Goal: Information Seeking & Learning: Learn about a topic

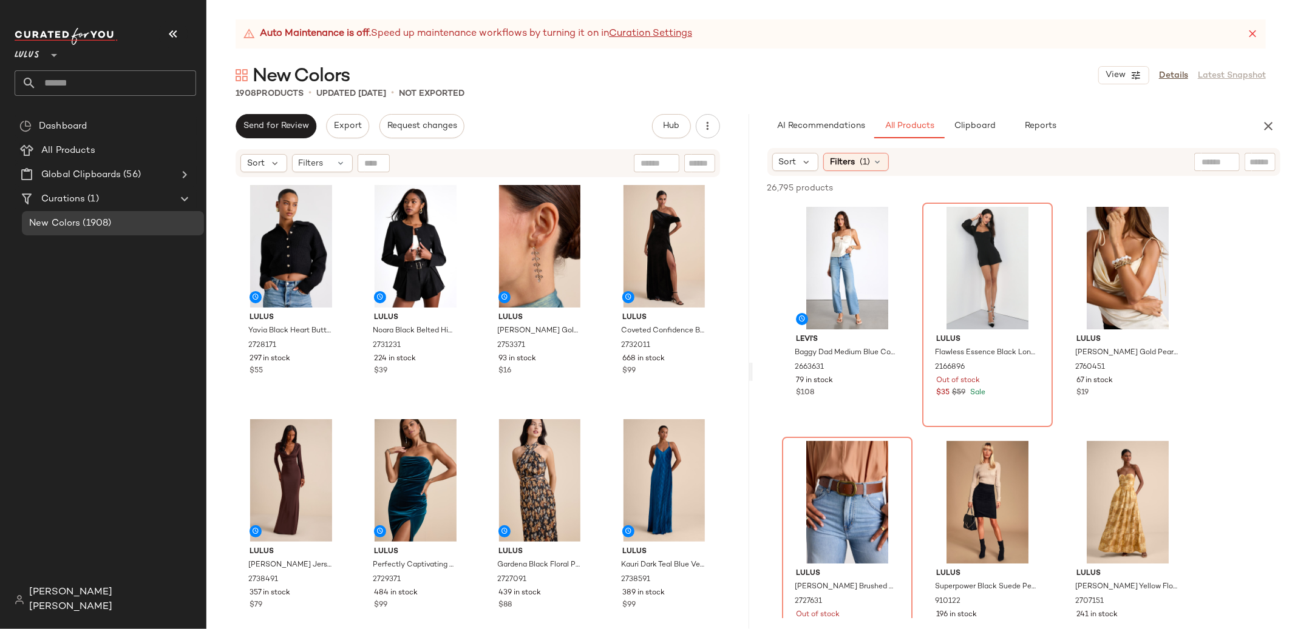
scroll to position [1193, 0]
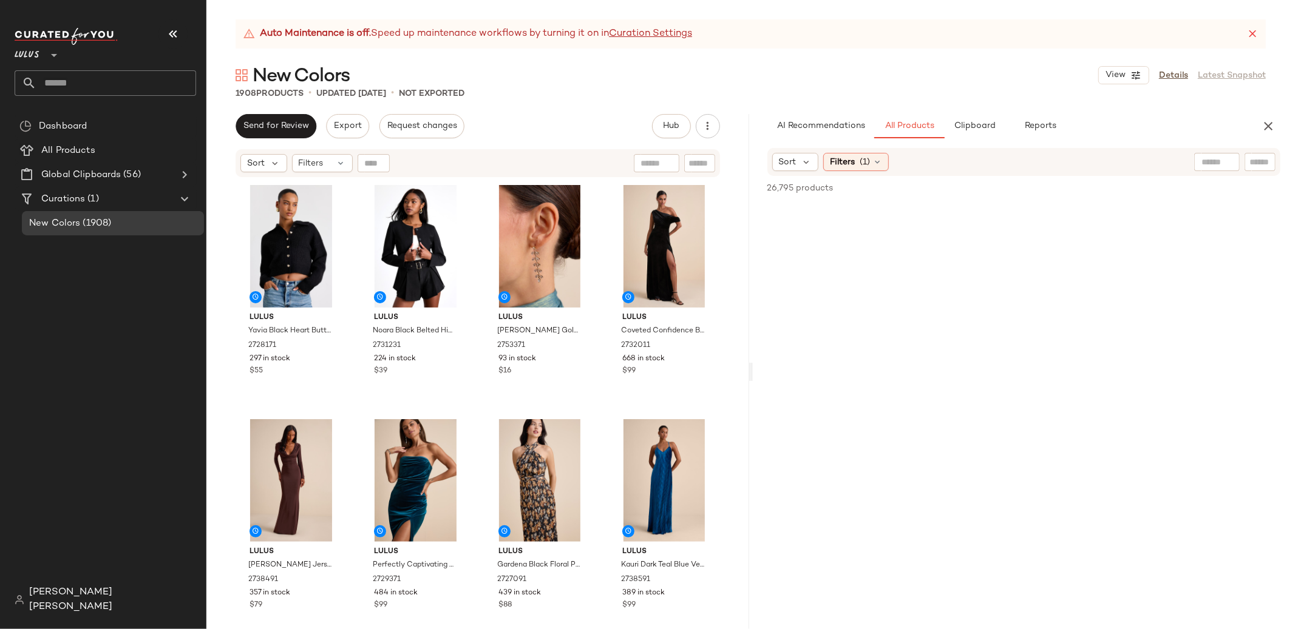
click at [97, 606] on span "[PERSON_NAME] [PERSON_NAME]" at bounding box center [112, 600] width 167 height 29
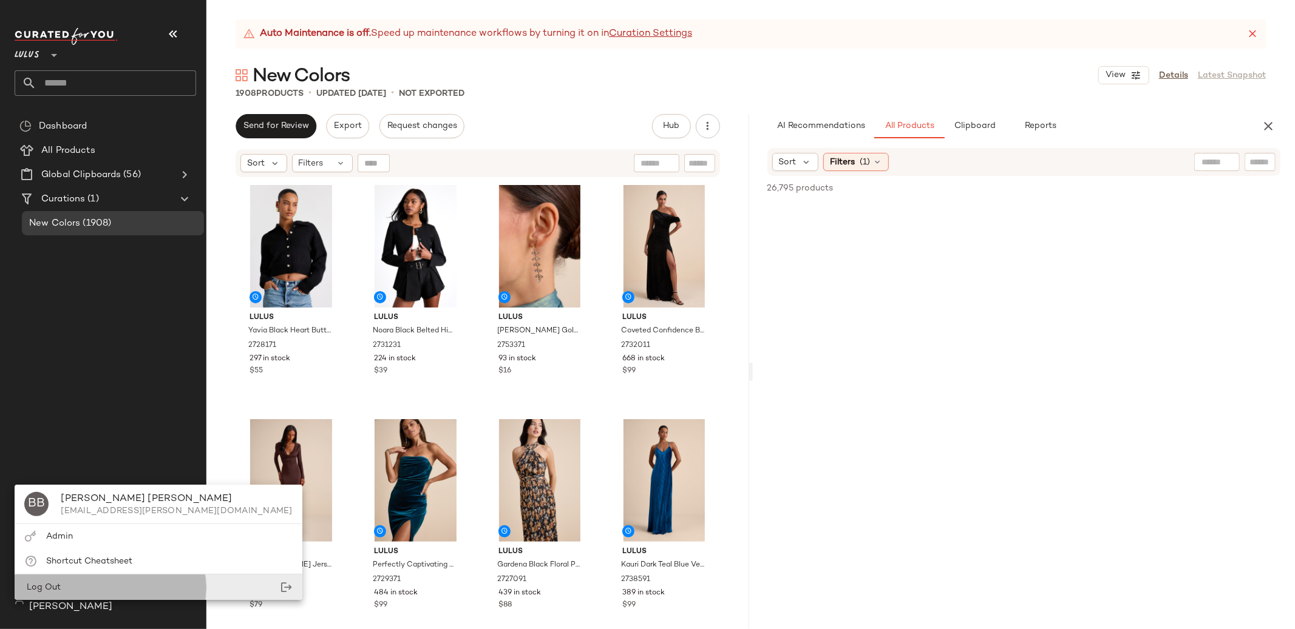
click at [99, 583] on div "Log Out" at bounding box center [158, 587] width 287 height 25
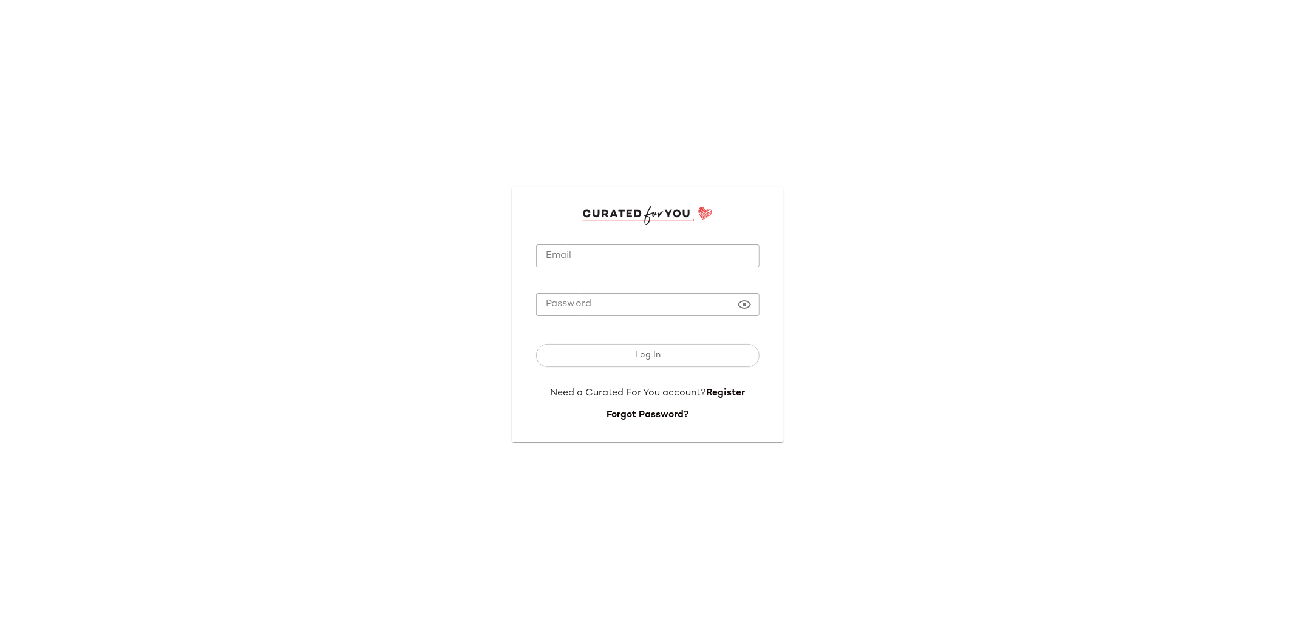
click at [614, 239] on form "Email Email Password Password Log In Need a Curated For You account? Register F…" at bounding box center [647, 324] width 223 height 198
click at [609, 258] on input "Email" at bounding box center [647, 257] width 223 height 24
type input "**********"
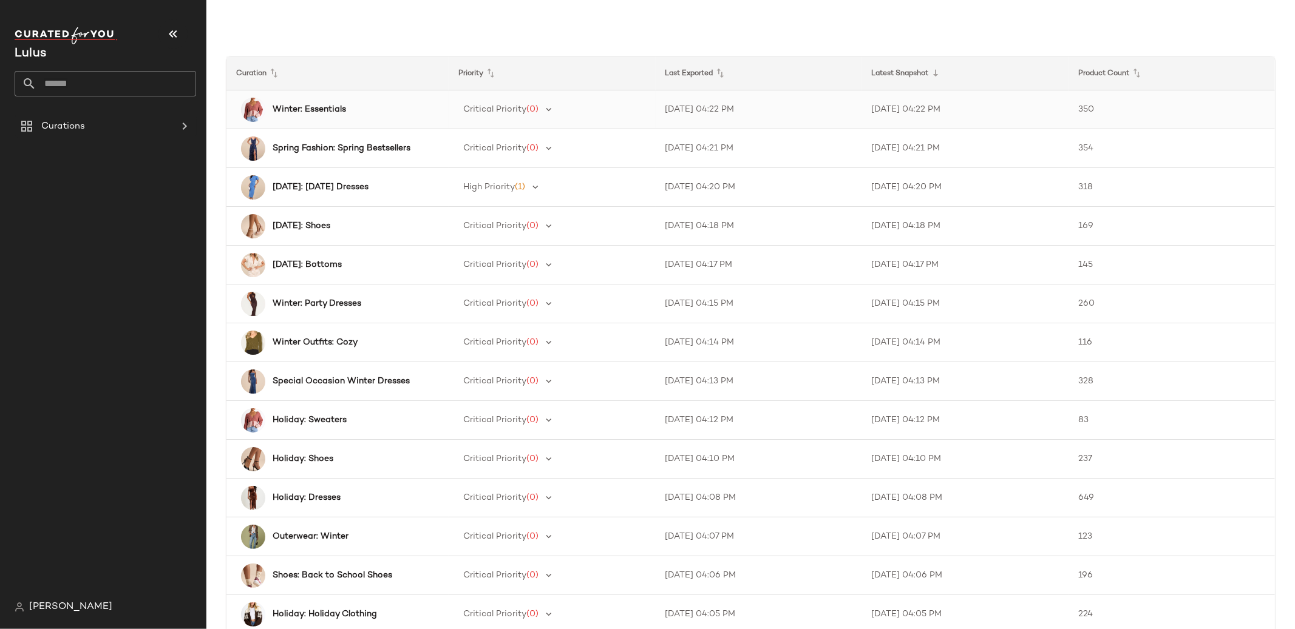
click at [401, 107] on div "Winter: Essentials" at bounding box center [352, 109] width 159 height 13
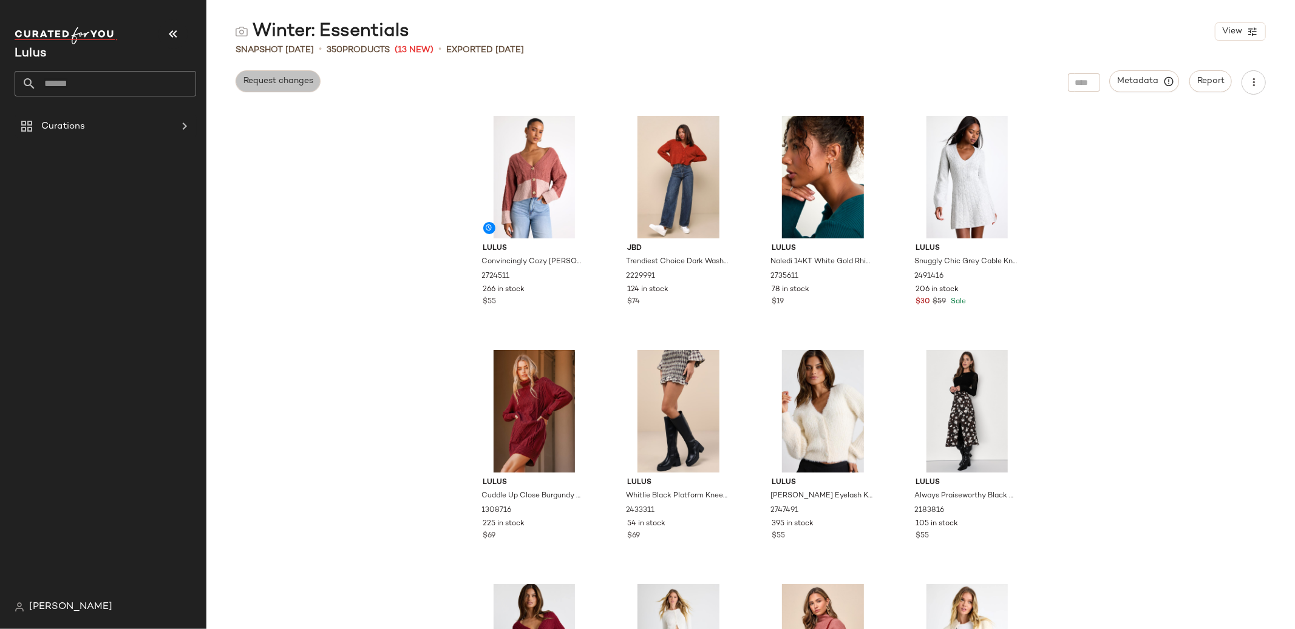
click at [307, 81] on span "Request changes" at bounding box center [278, 81] width 70 height 10
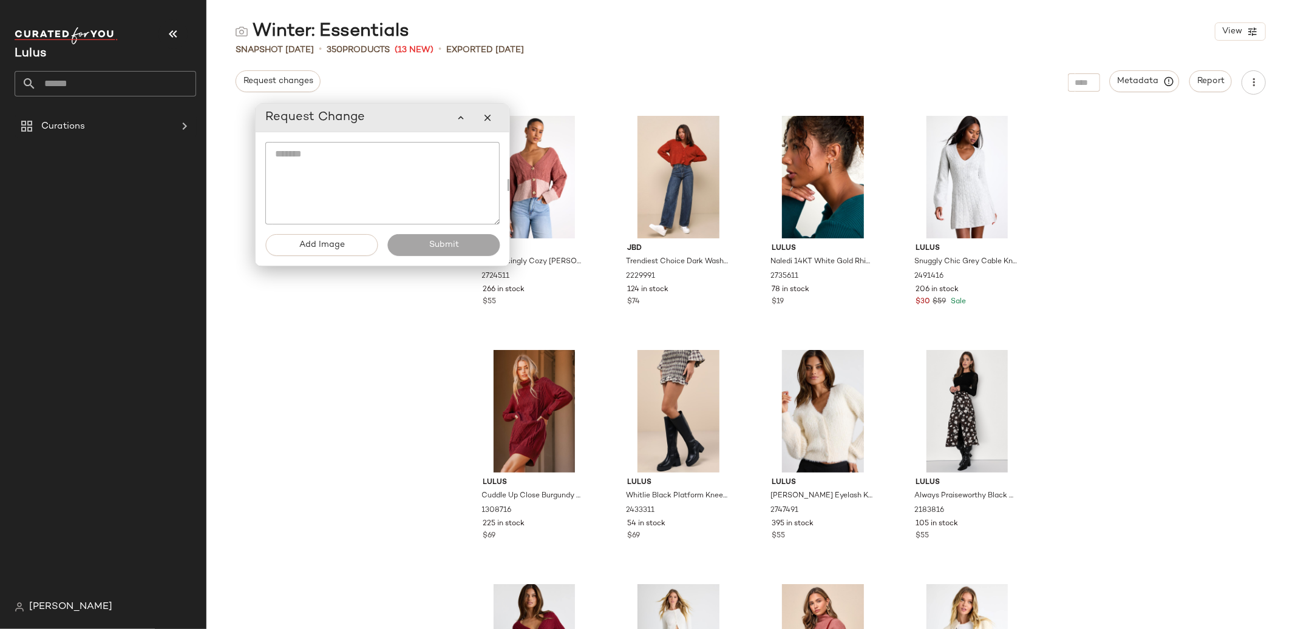
drag, startPoint x: 236, startPoint y: 74, endPoint x: 433, endPoint y: 112, distance: 200.9
click at [433, 112] on div "Request Change" at bounding box center [382, 118] width 234 height 24
click at [490, 116] on icon "button" at bounding box center [490, 113] width 11 height 11
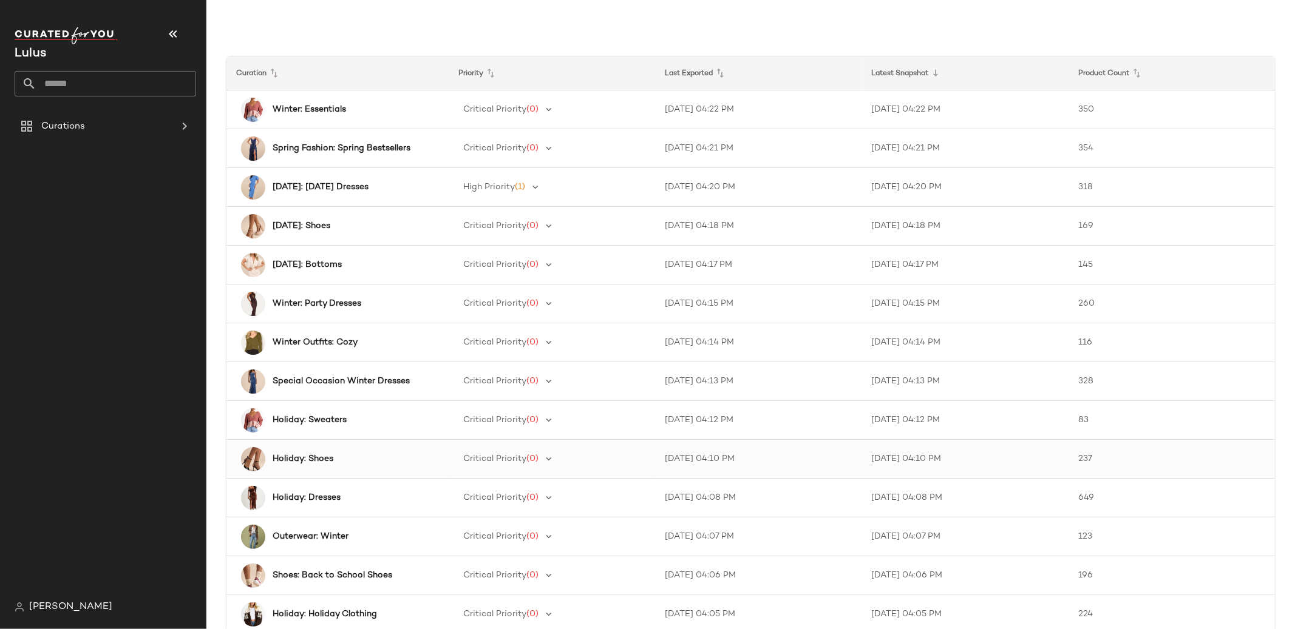
click at [393, 467] on div "Holiday: Shoes" at bounding box center [339, 459] width 200 height 24
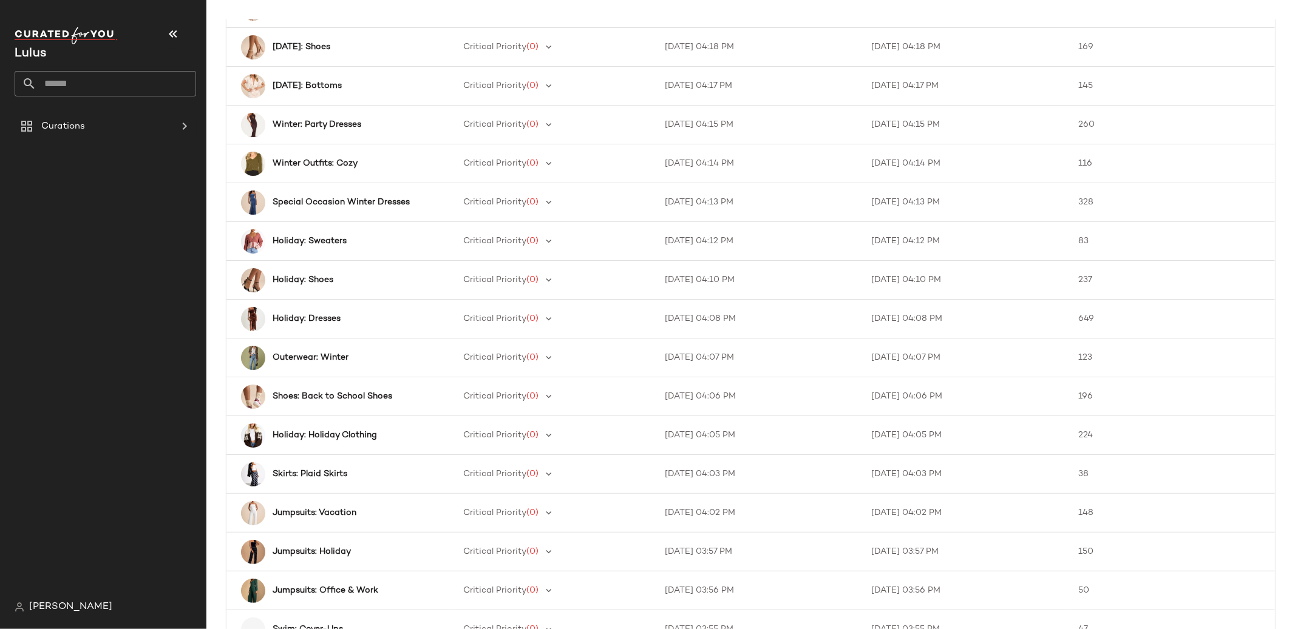
scroll to position [198, 0]
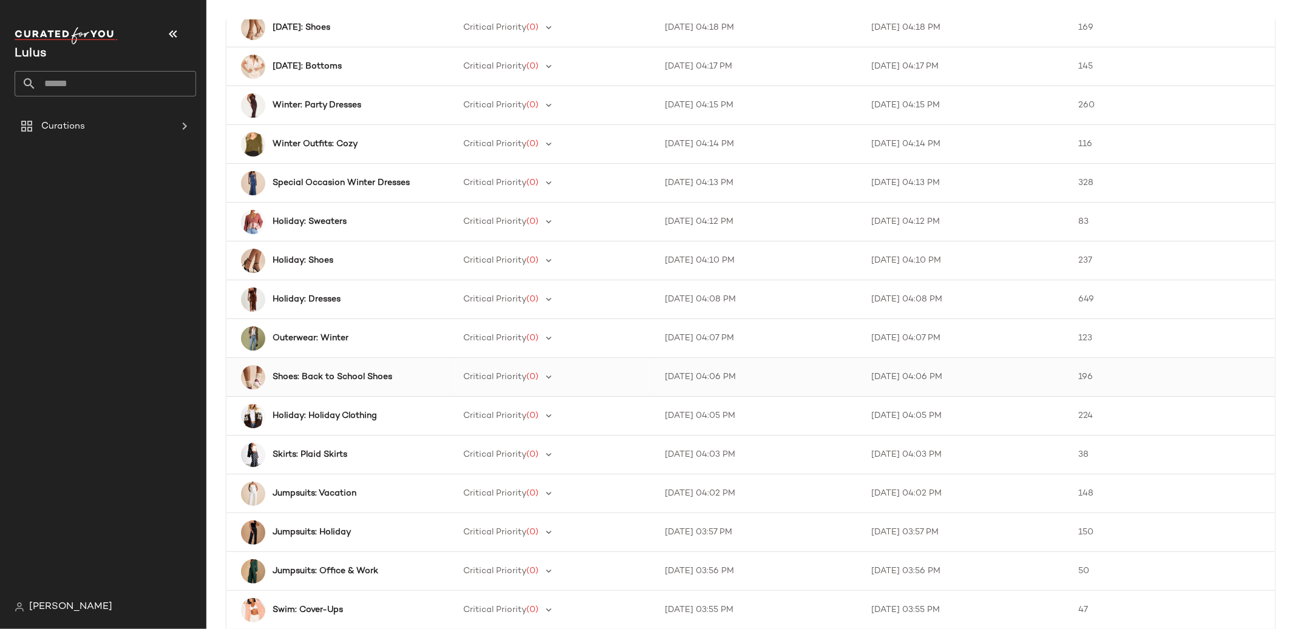
click at [386, 390] on td "Shoes: Back to School Shoes" at bounding box center [337, 377] width 222 height 39
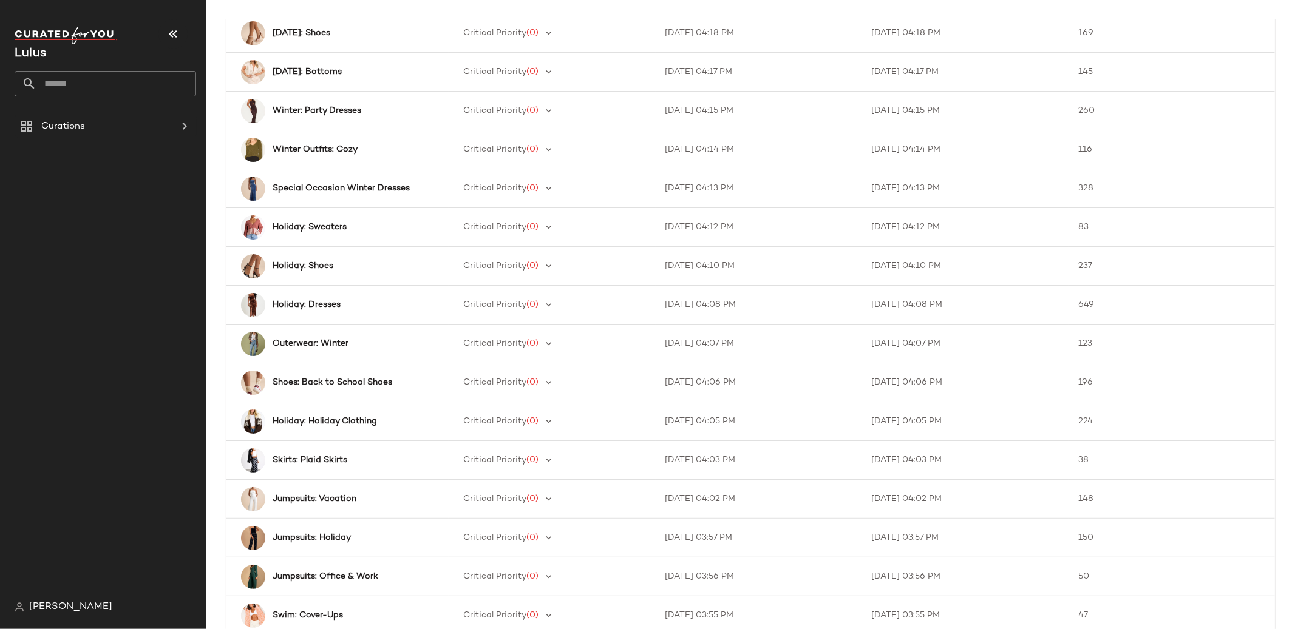
scroll to position [198, 0]
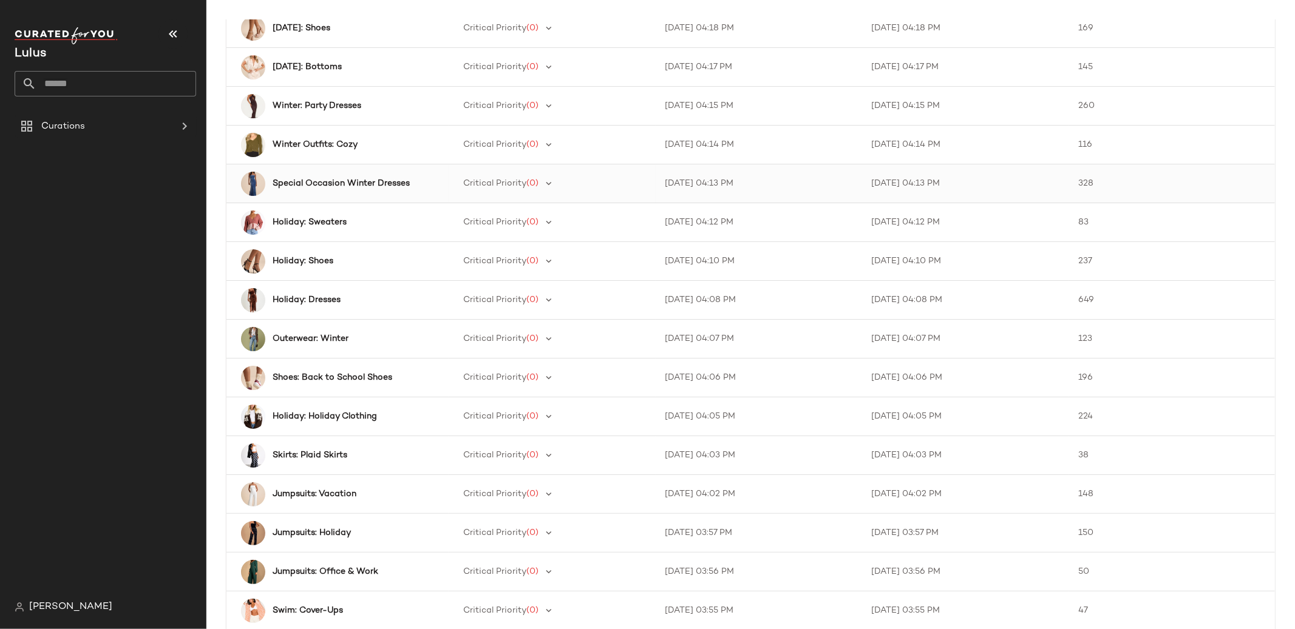
click at [359, 179] on b "Special Occasion Winter Dresses" at bounding box center [341, 183] width 137 height 13
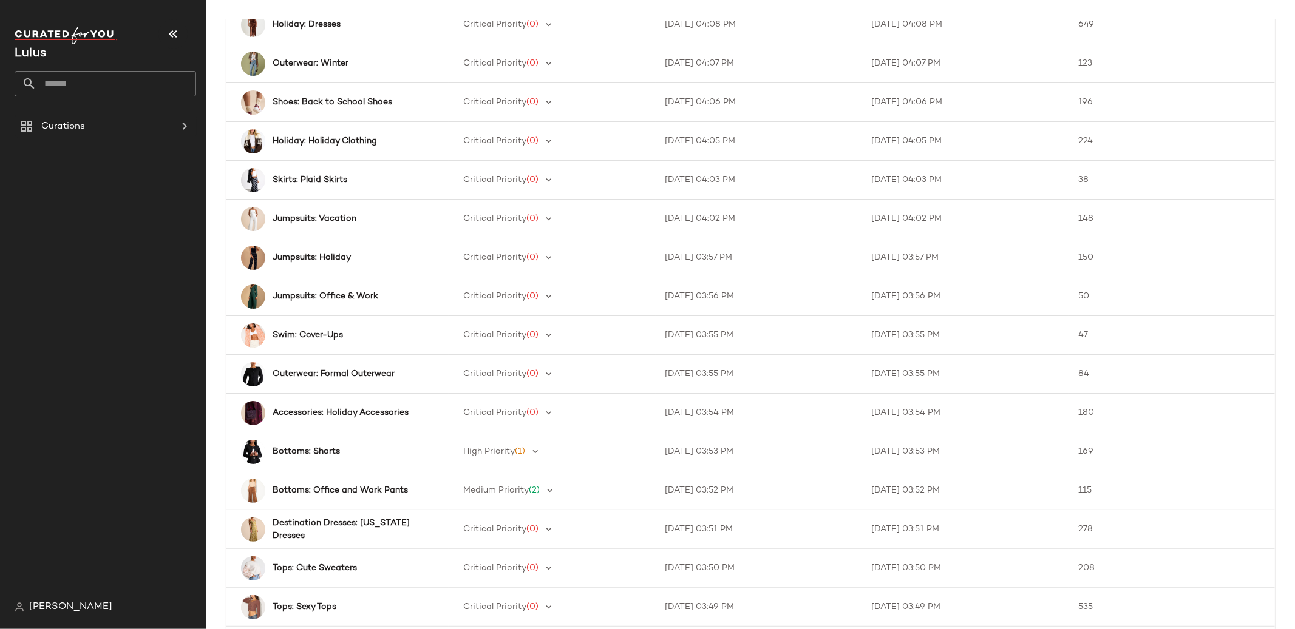
scroll to position [496, 0]
